Goal: Information Seeking & Learning: Learn about a topic

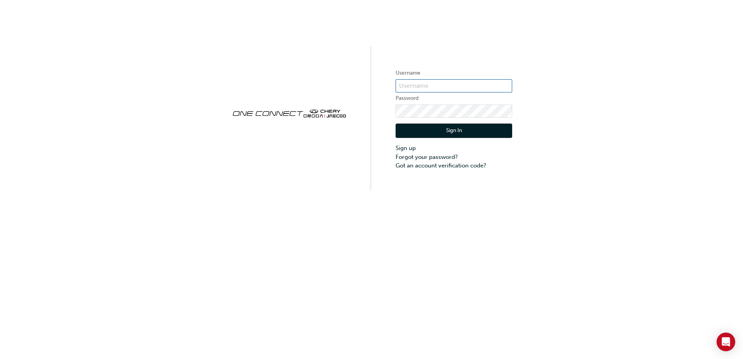
type input "OJAU160"
click at [406, 128] on button "Sign In" at bounding box center [454, 131] width 117 height 15
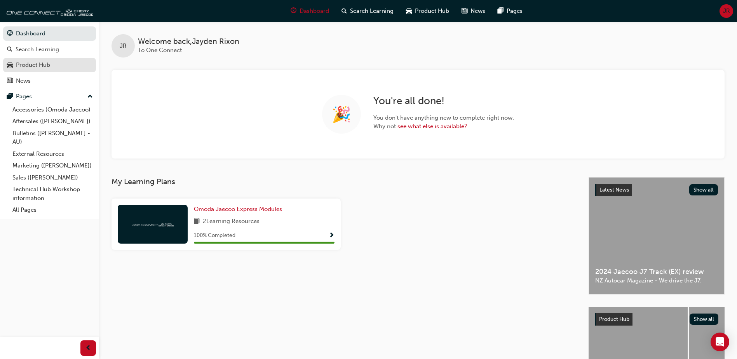
click at [13, 67] on div "Product Hub" at bounding box center [49, 65] width 85 height 10
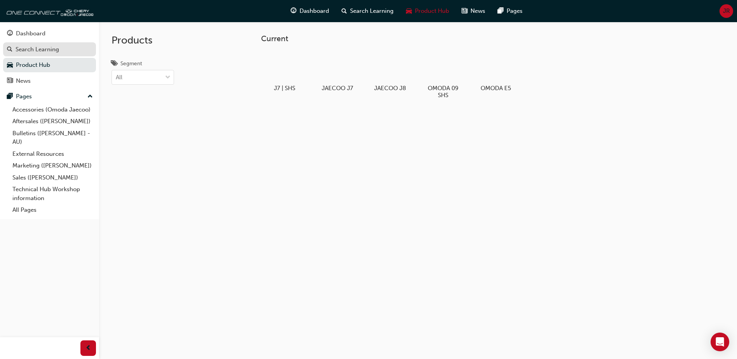
click at [41, 50] on div "Search Learning" at bounding box center [38, 49] width 44 height 9
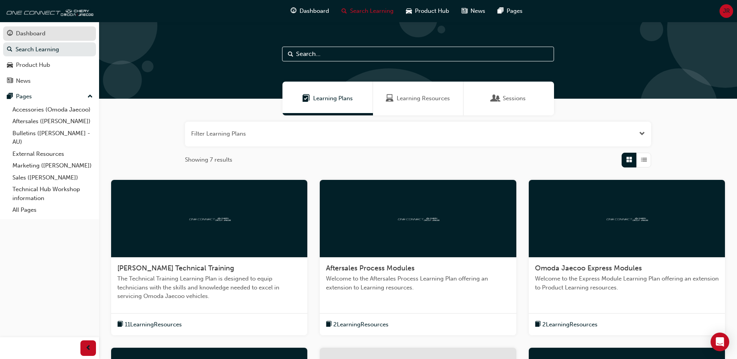
click at [38, 36] on div "Dashboard" at bounding box center [31, 33] width 30 height 9
